Goal: Task Accomplishment & Management: Use online tool/utility

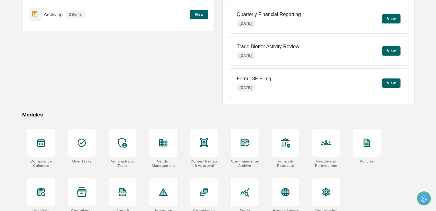
scroll to position [88, 0]
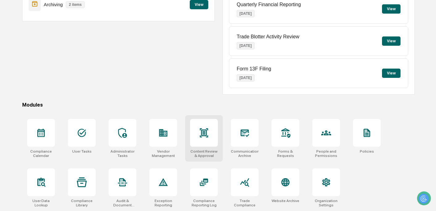
click at [208, 140] on div at bounding box center [204, 133] width 28 height 28
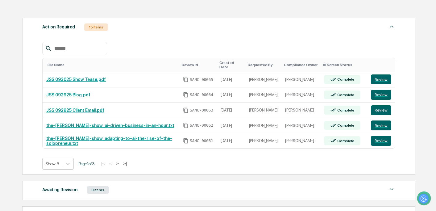
scroll to position [85, 0]
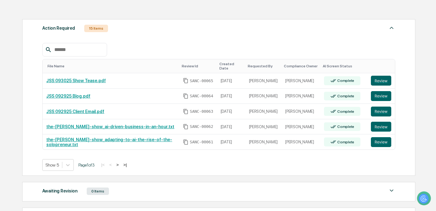
click at [121, 165] on button ">" at bounding box center [118, 164] width 6 height 5
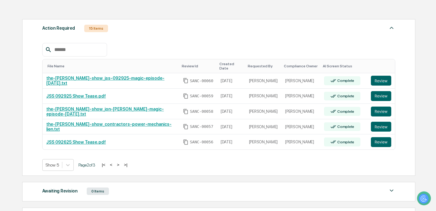
click at [121, 165] on button ">" at bounding box center [118, 164] width 6 height 5
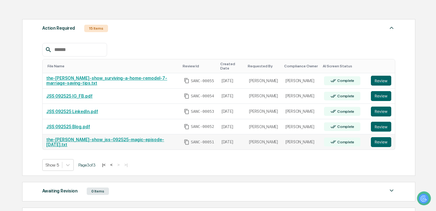
click at [133, 137] on link "the-[PERSON_NAME]-show_jss-092525-magic-episode-[DATE].txt" at bounding box center [105, 142] width 118 height 10
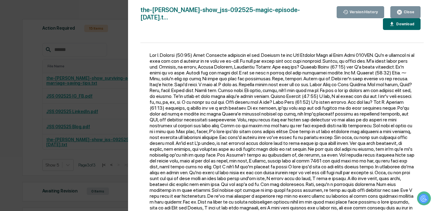
click at [101, 55] on div "Version History 09/26/2025, 04:06 PM Bailey Sanchez the-jon-sanchez-show_jss-09…" at bounding box center [218, 105] width 436 height 211
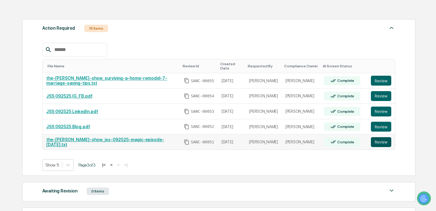
click at [380, 141] on button "Review" at bounding box center [381, 142] width 20 height 10
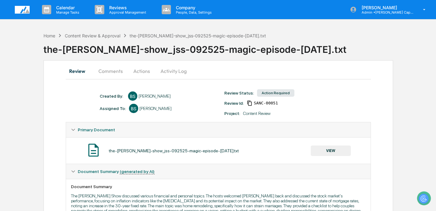
click at [141, 70] on button "Actions" at bounding box center [142, 71] width 28 height 15
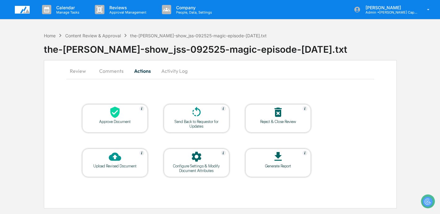
click at [123, 110] on div at bounding box center [115, 112] width 62 height 13
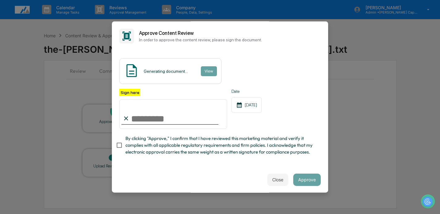
type input "**********"
click at [164, 148] on span "By clicking "Approve," I confirm that I have reviewed this marketing material a…" at bounding box center [220, 145] width 190 height 21
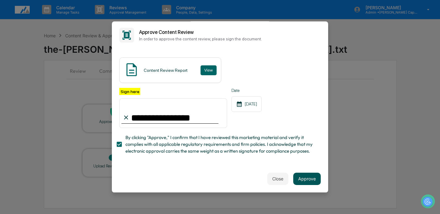
click at [306, 177] on button "Approve" at bounding box center [306, 179] width 27 height 12
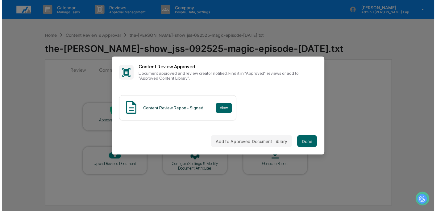
scroll to position [0, 0]
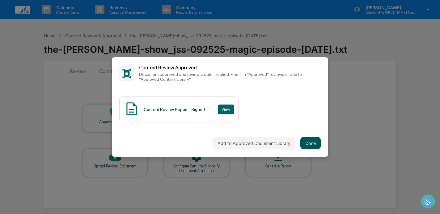
click at [310, 140] on button "Done" at bounding box center [310, 143] width 20 height 12
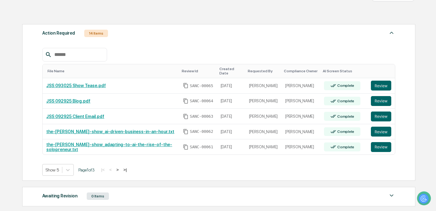
scroll to position [82, 0]
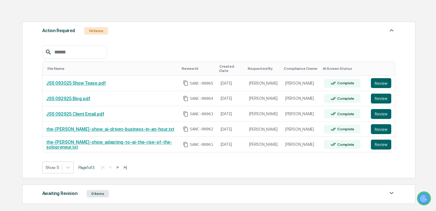
click at [121, 166] on button ">" at bounding box center [118, 167] width 6 height 5
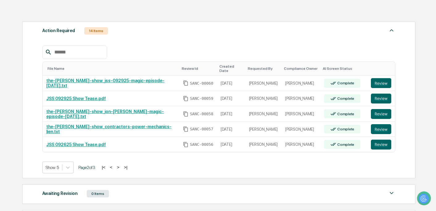
click at [121, 168] on button ">" at bounding box center [118, 167] width 6 height 5
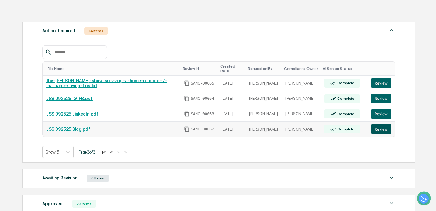
click at [382, 131] on button "Review" at bounding box center [381, 129] width 20 height 10
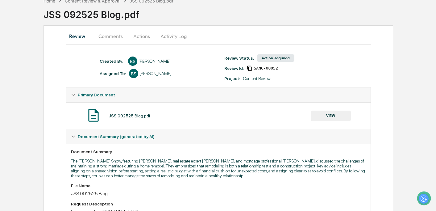
scroll to position [37, 0]
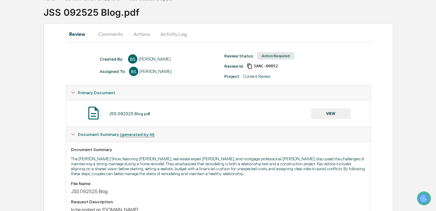
click at [329, 111] on button "VIEW" at bounding box center [331, 113] width 40 height 11
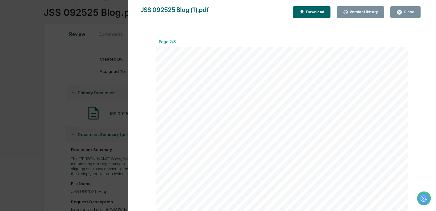
scroll to position [478, 0]
click at [315, 14] on div "Download" at bounding box center [314, 12] width 19 height 4
click at [72, 64] on div "Version History 09/26/2025, 04:59 PM Bailey Sanchez 09/26/2025, 04:56 PM Bailey…" at bounding box center [218, 105] width 436 height 211
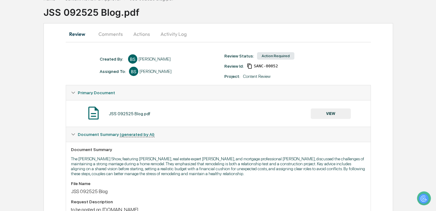
click at [149, 34] on button "Actions" at bounding box center [142, 34] width 28 height 15
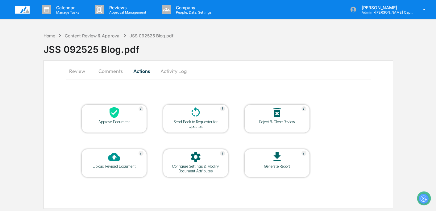
scroll to position [0, 0]
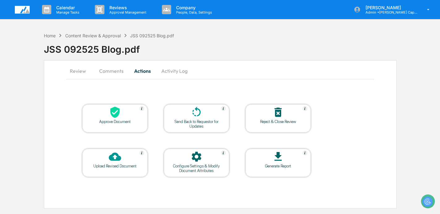
click at [124, 112] on div at bounding box center [115, 112] width 62 height 13
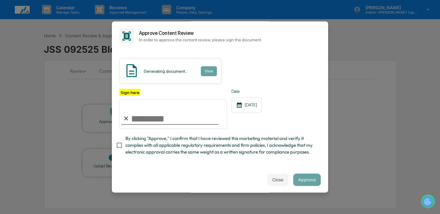
type input "**********"
click at [162, 145] on span "By clicking "Approve," I confirm that I have reviewed this marketing material a…" at bounding box center [220, 145] width 190 height 21
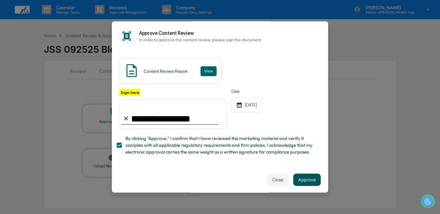
click at [298, 183] on button "Approve" at bounding box center [306, 180] width 27 height 12
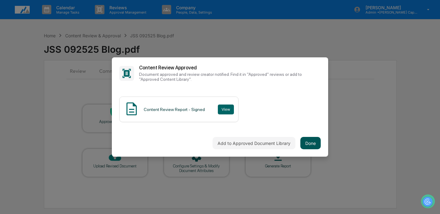
click at [301, 138] on button "Done" at bounding box center [310, 143] width 20 height 12
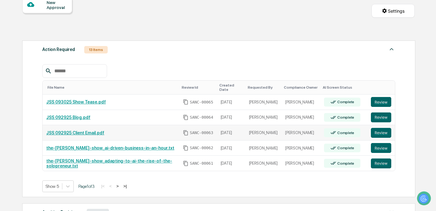
scroll to position [71, 0]
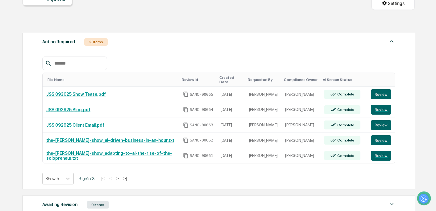
click at [129, 177] on button ">|" at bounding box center [125, 178] width 7 height 5
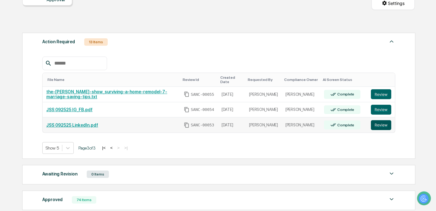
click at [388, 125] on button "Review" at bounding box center [381, 125] width 20 height 10
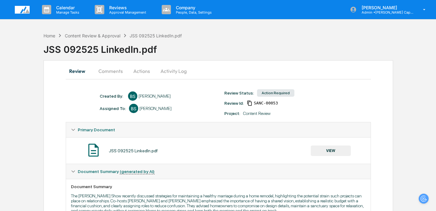
click at [321, 145] on div "JSS 092525 LinkedIn.pdf VIEW" at bounding box center [218, 150] width 295 height 16
click at [321, 148] on button "VIEW" at bounding box center [331, 150] width 40 height 11
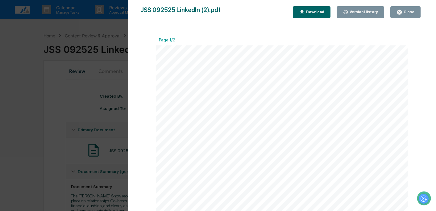
click at [119, 73] on div "Version History [DATE] 06:36 PM [PERSON_NAME] [DATE] 05:28 PM [PERSON_NAME] [DA…" at bounding box center [218, 105] width 436 height 211
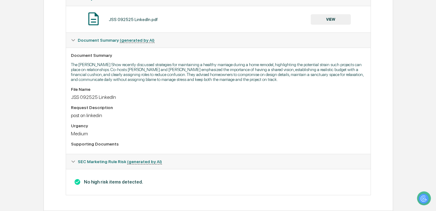
scroll to position [6, 0]
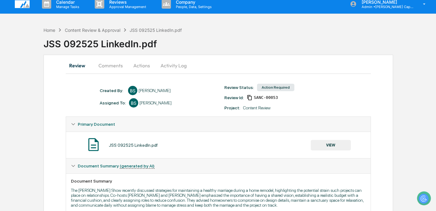
click at [154, 66] on button "Actions" at bounding box center [142, 65] width 28 height 15
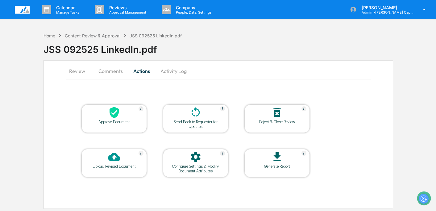
scroll to position [0, 0]
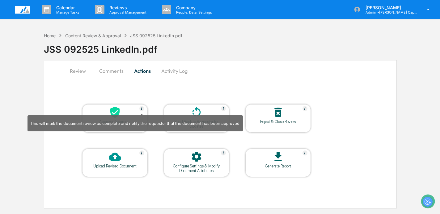
click at [139, 109] on img at bounding box center [141, 108] width 5 height 5
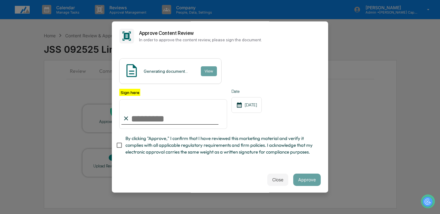
type input "**********"
click at [166, 139] on span "By clicking "Approve," I confirm that I have reviewed this marketing material a…" at bounding box center [220, 145] width 190 height 21
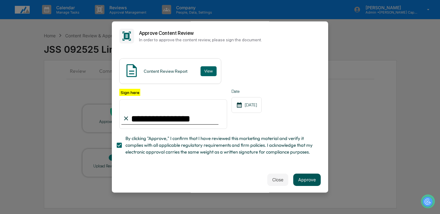
click at [299, 184] on button "Approve" at bounding box center [306, 180] width 27 height 12
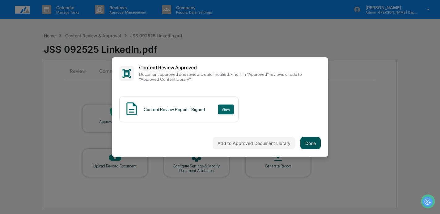
click at [309, 139] on button "Done" at bounding box center [310, 143] width 20 height 12
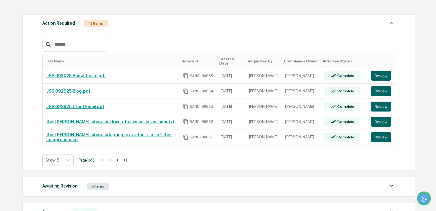
scroll to position [169, 0]
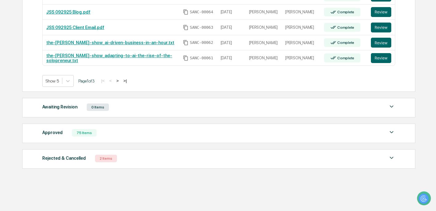
click at [129, 81] on button ">|" at bounding box center [125, 80] width 7 height 5
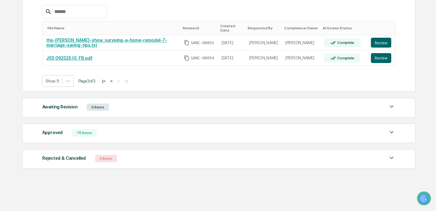
scroll to position [124, 0]
click at [84, 53] on td "JSS 092525 IG_FB.pdf" at bounding box center [112, 58] width 138 height 15
click at [84, 57] on link "JSS 092525 IG_FB.pdf" at bounding box center [69, 58] width 46 height 5
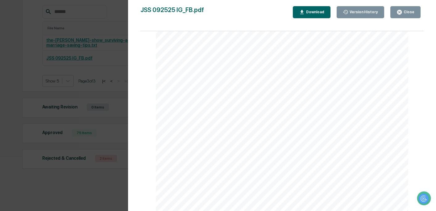
scroll to position [158, 0]
click at [409, 14] on div "Close" at bounding box center [409, 12] width 12 height 4
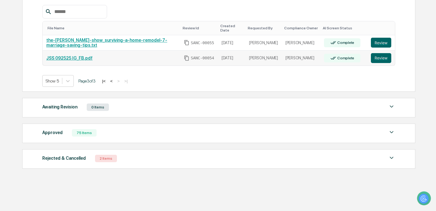
scroll to position [0, 0]
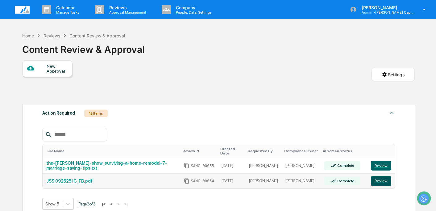
click at [385, 180] on button "Review" at bounding box center [381, 181] width 20 height 10
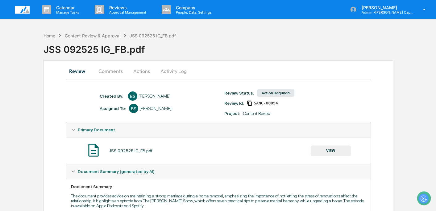
click at [138, 68] on button "Actions" at bounding box center [142, 71] width 28 height 15
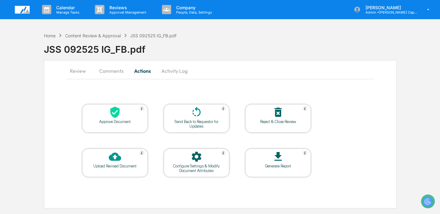
click at [120, 112] on icon at bounding box center [115, 112] width 12 height 12
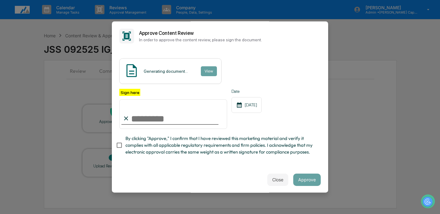
type input "**********"
click at [140, 148] on span "By clicking "Approve," I confirm that I have reviewed this marketing material a…" at bounding box center [220, 145] width 190 height 21
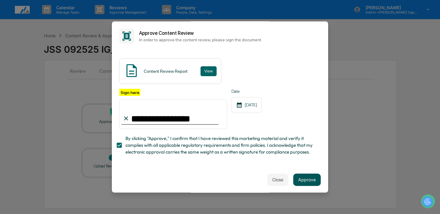
click at [305, 185] on button "Approve" at bounding box center [306, 180] width 27 height 12
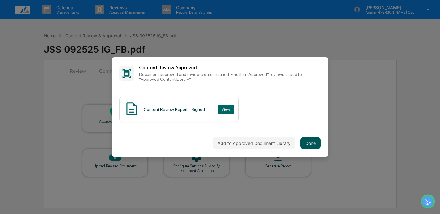
click at [310, 137] on button "Done" at bounding box center [310, 143] width 20 height 12
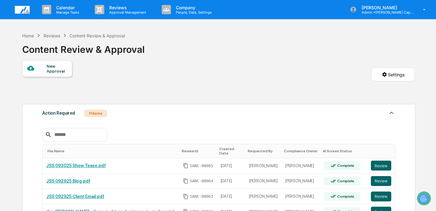
scroll to position [169, 0]
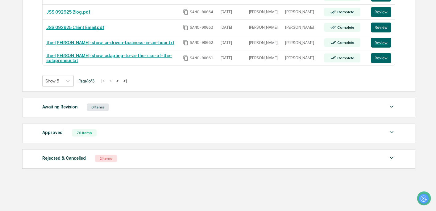
click at [129, 81] on button ">|" at bounding box center [125, 80] width 7 height 5
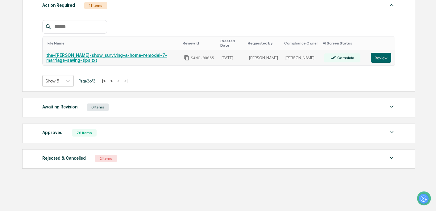
click at [114, 54] on link "the-[PERSON_NAME]-show_surviving-a-home-remodel-7-marriage-saving-tips.txt" at bounding box center [106, 58] width 121 height 10
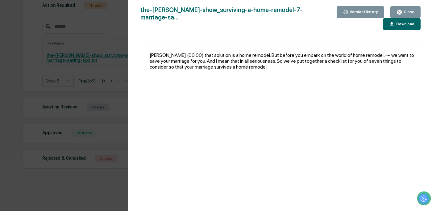
click at [406, 9] on div "Close" at bounding box center [406, 12] width 18 height 6
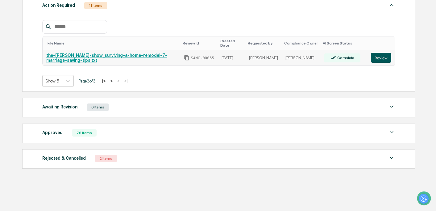
click at [386, 61] on button "Review" at bounding box center [381, 58] width 20 height 10
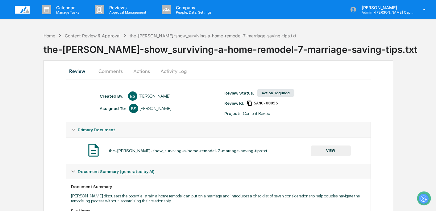
click at [133, 71] on button "Actions" at bounding box center [142, 71] width 28 height 15
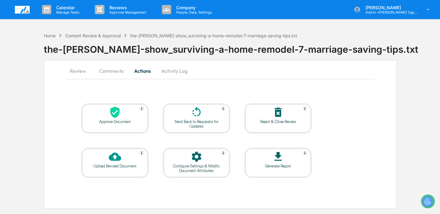
click at [116, 119] on div at bounding box center [115, 112] width 62 height 13
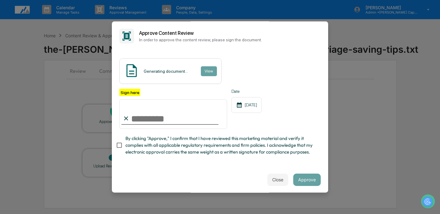
type input "**********"
click at [162, 143] on span "By clicking "Approve," I confirm that I have reviewed this marketing material a…" at bounding box center [220, 145] width 190 height 21
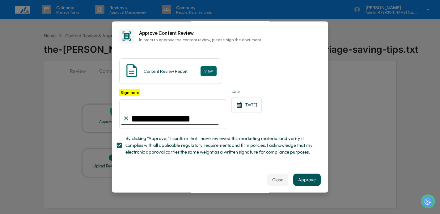
click at [299, 182] on button "Approve" at bounding box center [306, 180] width 27 height 12
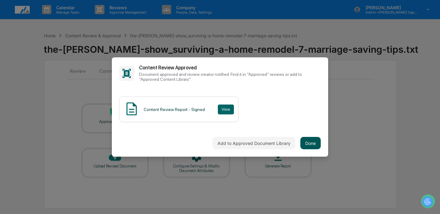
click at [309, 141] on button "Done" at bounding box center [310, 143] width 20 height 12
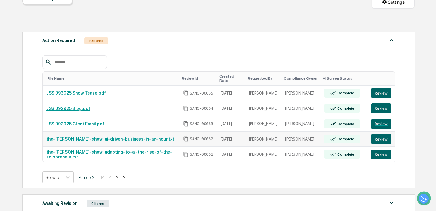
scroll to position [96, 0]
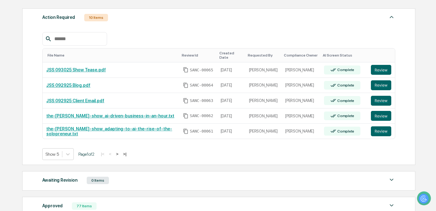
click at [128, 156] on button ">|" at bounding box center [124, 153] width 7 height 5
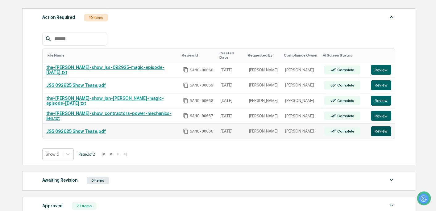
click at [385, 131] on button "Review" at bounding box center [381, 131] width 20 height 10
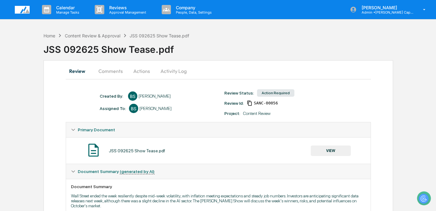
click at [328, 145] on div "JSS 092625 Show Tease.pdf VIEW" at bounding box center [218, 150] width 295 height 16
click at [328, 147] on button "VIEW" at bounding box center [331, 150] width 40 height 11
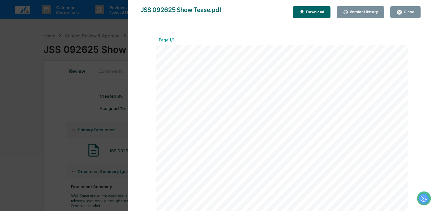
click at [102, 97] on div "Version History [DATE] 09:14 PM [PERSON_NAME] JSS 092625 Show Tease.pdf Close V…" at bounding box center [218, 105] width 436 height 211
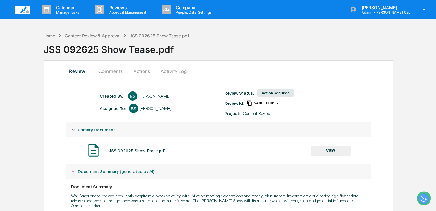
click at [135, 68] on button "Actions" at bounding box center [142, 71] width 28 height 15
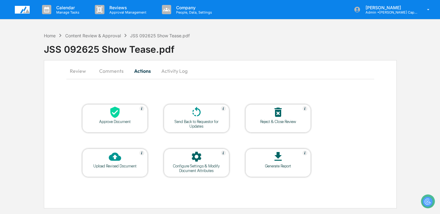
click at [100, 124] on div "Approve Document" at bounding box center [114, 118] width 65 height 28
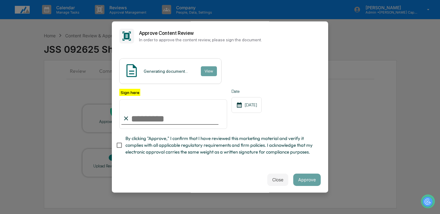
type input "**********"
click at [162, 144] on span "By clicking "Approve," I confirm that I have reviewed this marketing material a…" at bounding box center [220, 145] width 190 height 21
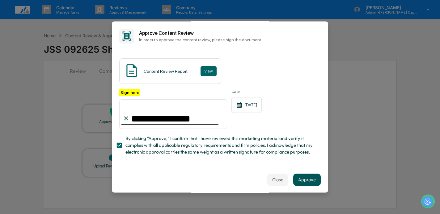
click at [305, 186] on button "Approve" at bounding box center [306, 180] width 27 height 12
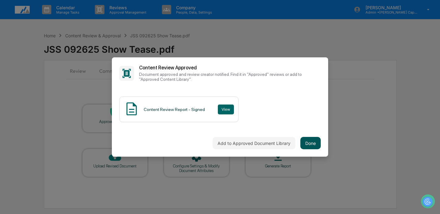
click at [314, 139] on button "Done" at bounding box center [310, 143] width 20 height 12
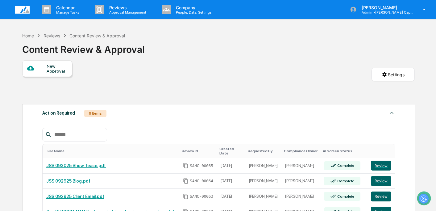
scroll to position [116, 0]
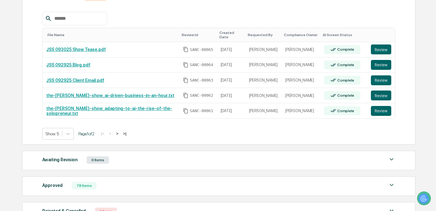
click at [120, 135] on button ">" at bounding box center [117, 133] width 6 height 5
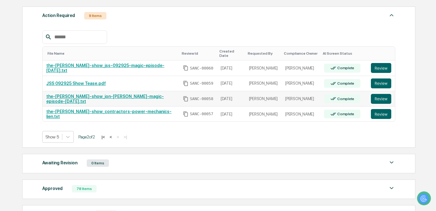
scroll to position [60, 0]
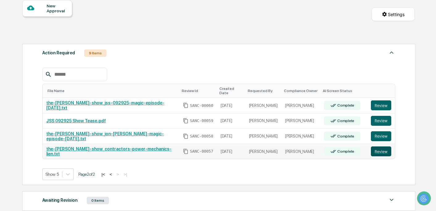
click at [374, 153] on button "Review" at bounding box center [381, 151] width 20 height 10
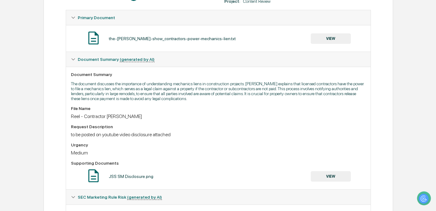
scroll to position [91, 0]
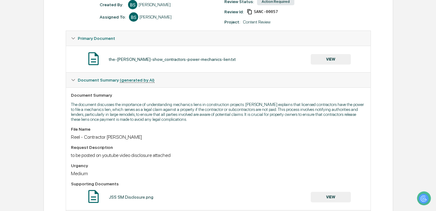
click at [338, 60] on button "VIEW" at bounding box center [331, 59] width 40 height 11
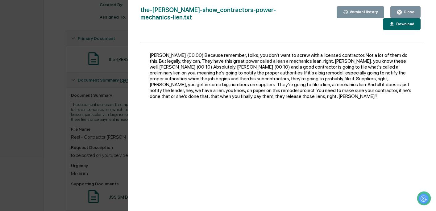
click at [411, 12] on div "Close" at bounding box center [409, 12] width 12 height 4
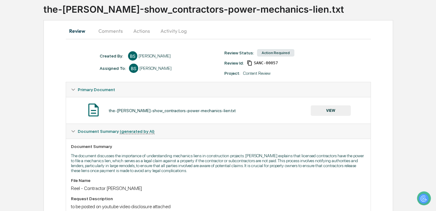
scroll to position [0, 0]
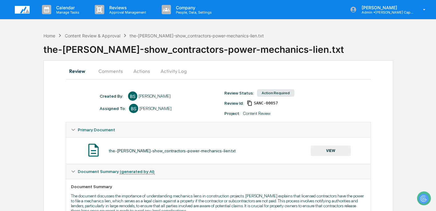
click at [137, 67] on button "Actions" at bounding box center [142, 71] width 28 height 15
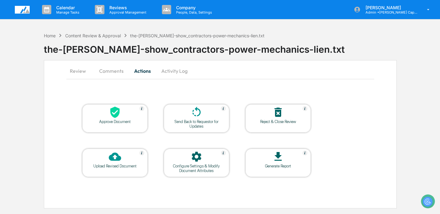
click at [122, 113] on div at bounding box center [115, 112] width 62 height 13
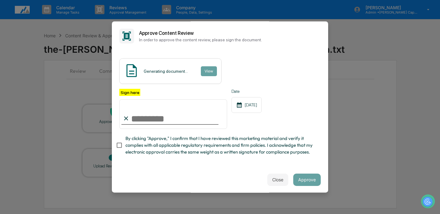
type input "**********"
click at [170, 141] on span "By clicking "Approve," I confirm that I have reviewed this marketing material a…" at bounding box center [220, 145] width 190 height 21
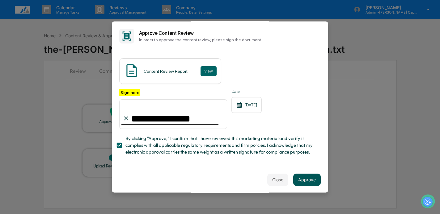
click at [310, 184] on button "Approve" at bounding box center [306, 180] width 27 height 12
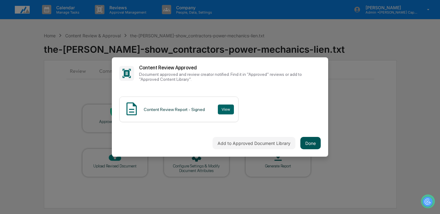
click at [308, 141] on button "Done" at bounding box center [310, 143] width 20 height 12
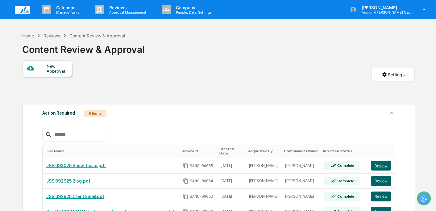
scroll to position [121, 0]
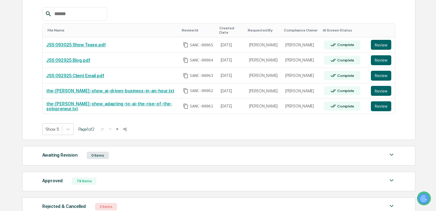
click at [120, 129] on button ">" at bounding box center [117, 128] width 6 height 5
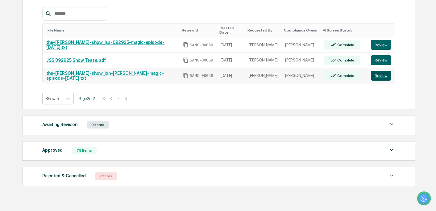
click at [381, 74] on button "Review" at bounding box center [381, 76] width 20 height 10
